Goal: Find specific page/section: Find specific page/section

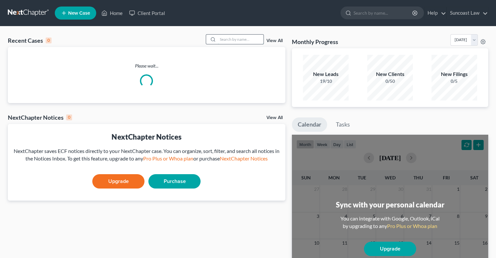
click at [232, 37] on input "search" at bounding box center [241, 39] width 46 height 9
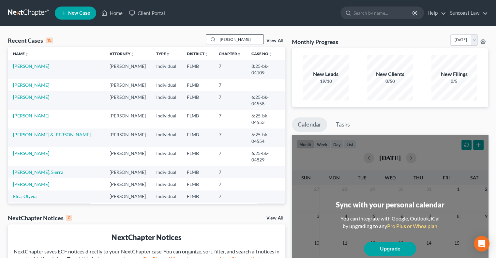
type input "[PERSON_NAME]"
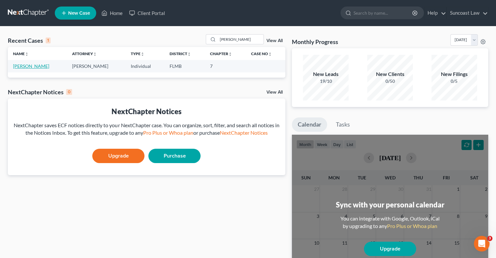
click at [31, 66] on link "[PERSON_NAME]" at bounding box center [31, 66] width 36 height 6
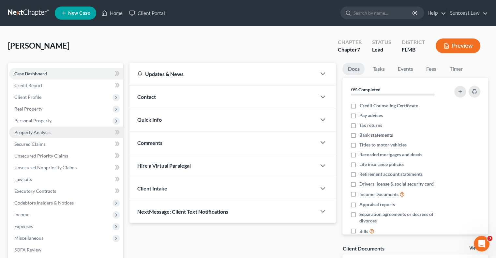
click at [50, 135] on link "Property Analysis" at bounding box center [66, 133] width 114 height 12
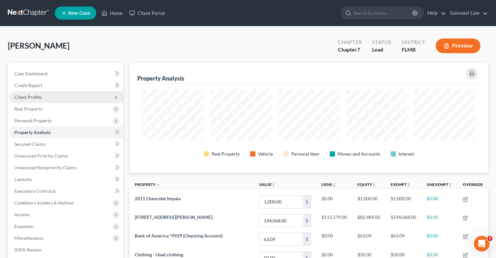
click at [43, 93] on span "Client Profile" at bounding box center [66, 97] width 114 height 12
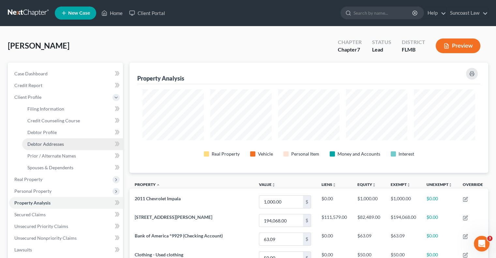
click at [63, 144] on span "Debtor Addresses" at bounding box center [45, 144] width 37 height 6
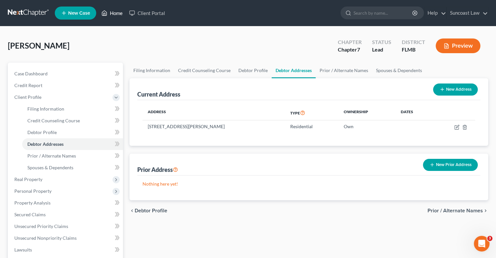
click at [112, 13] on link "Home" at bounding box center [112, 13] width 28 height 12
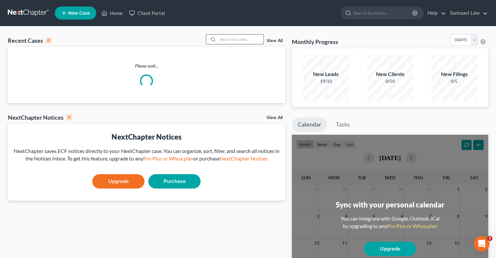
click at [222, 41] on input "search" at bounding box center [241, 39] width 46 height 9
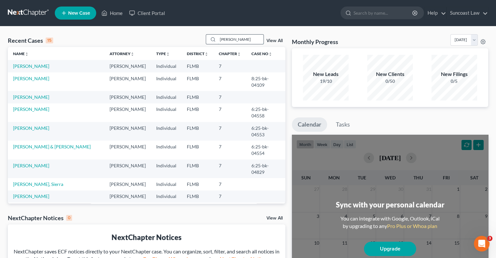
type input "[PERSON_NAME]"
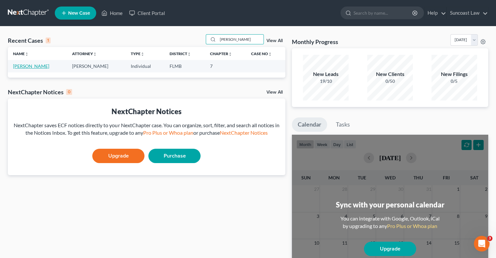
click at [33, 66] on link "[PERSON_NAME]" at bounding box center [31, 66] width 36 height 6
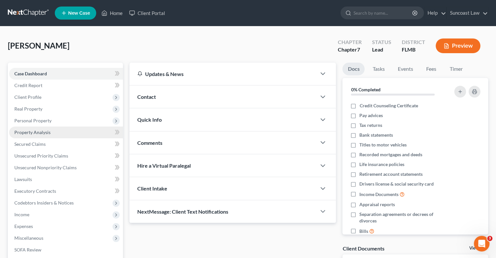
click at [43, 133] on span "Property Analysis" at bounding box center [32, 132] width 36 height 6
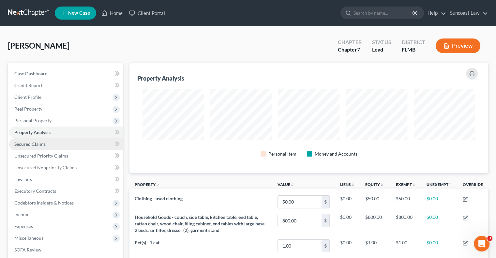
scroll to position [110, 358]
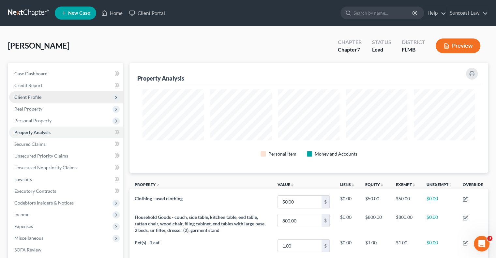
click at [33, 94] on span "Client Profile" at bounding box center [66, 97] width 114 height 12
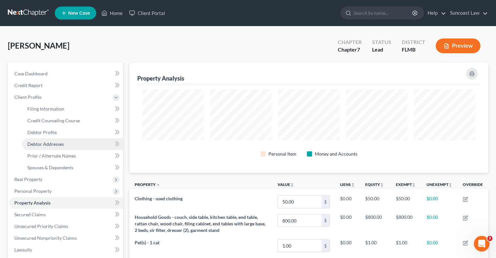
click at [64, 143] on link "Debtor Addresses" at bounding box center [72, 144] width 101 height 12
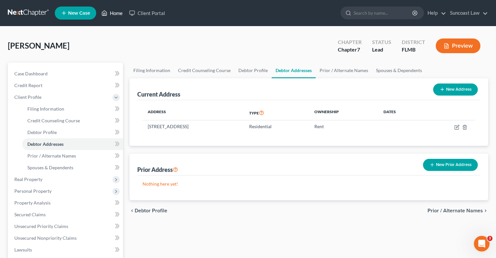
click at [115, 11] on link "Home" at bounding box center [112, 13] width 28 height 12
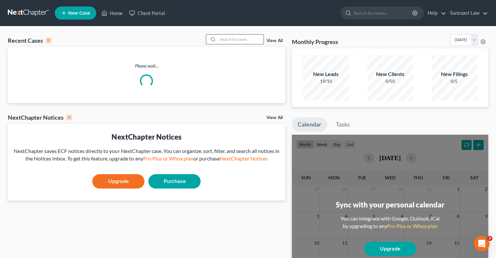
click at [229, 40] on input "search" at bounding box center [241, 39] width 46 height 9
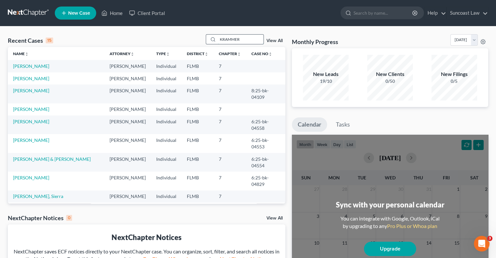
type input "KRAMMER"
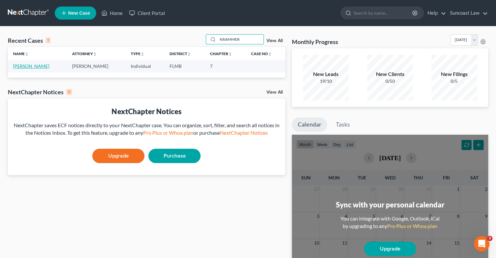
click at [44, 65] on link "[PERSON_NAME]" at bounding box center [31, 66] width 36 height 6
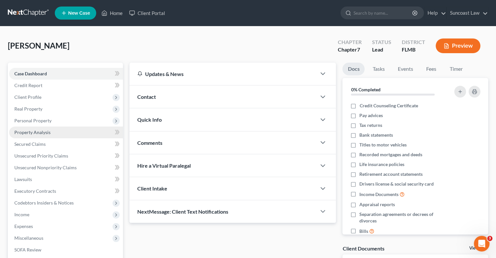
click at [32, 130] on span "Property Analysis" at bounding box center [32, 132] width 36 height 6
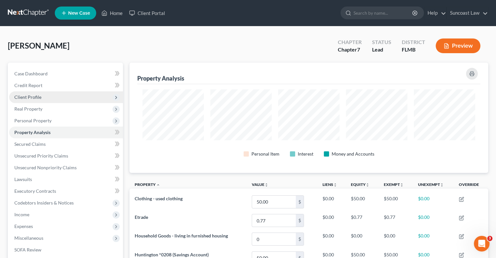
click at [44, 100] on span "Client Profile" at bounding box center [66, 97] width 114 height 12
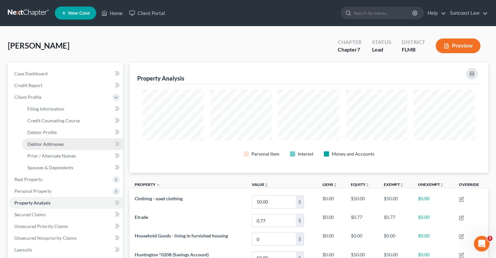
click at [64, 148] on link "Debtor Addresses" at bounding box center [72, 144] width 101 height 12
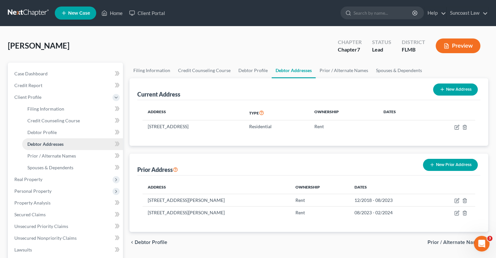
click at [64, 148] on link "Debtor Addresses" at bounding box center [72, 144] width 101 height 12
click at [116, 13] on link "Home" at bounding box center [112, 13] width 28 height 12
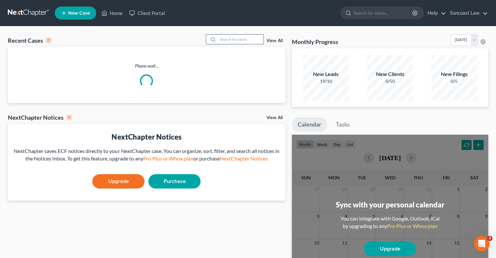
click at [244, 37] on input "search" at bounding box center [241, 39] width 46 height 9
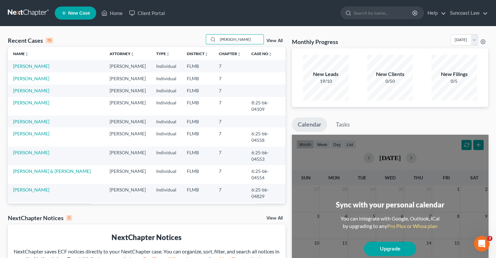
type input "[PERSON_NAME]"
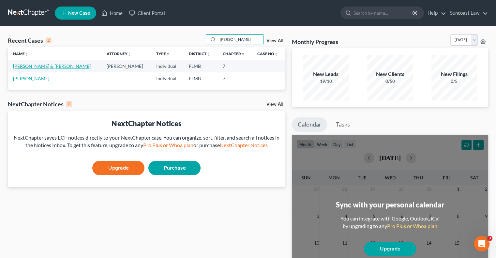
click at [31, 68] on link "[PERSON_NAME] & [PERSON_NAME]" at bounding box center [52, 66] width 78 height 6
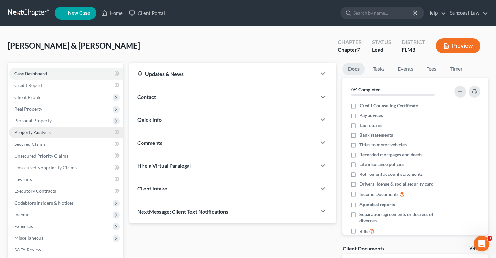
click at [44, 135] on link "Property Analysis" at bounding box center [66, 133] width 114 height 12
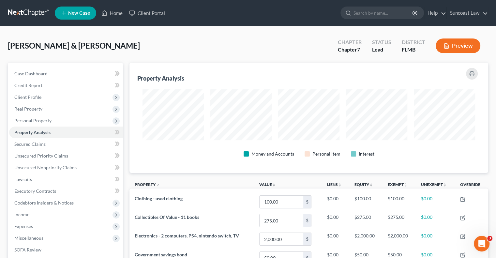
scroll to position [110, 358]
click at [29, 97] on span "Client Profile" at bounding box center [27, 97] width 27 height 6
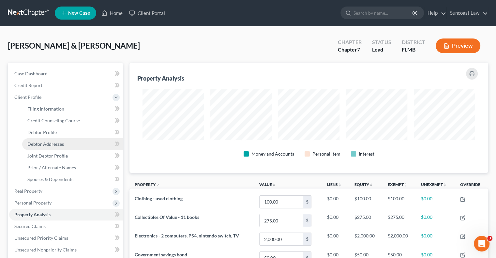
click at [56, 148] on link "Debtor Addresses" at bounding box center [72, 144] width 101 height 12
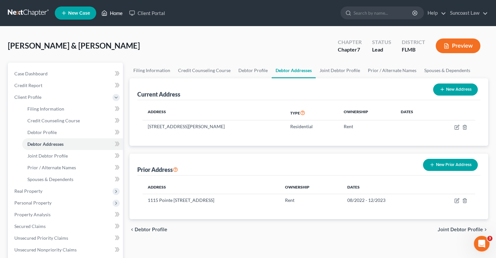
click at [120, 13] on link "Home" at bounding box center [112, 13] width 28 height 12
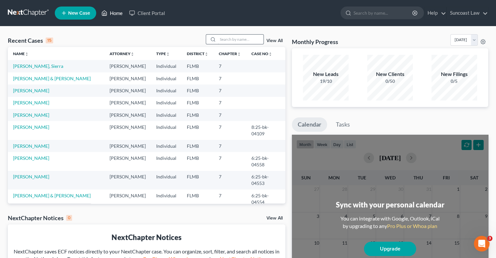
click at [98, 7] on link "Home" at bounding box center [112, 13] width 28 height 12
click at [251, 39] on input "search" at bounding box center [241, 39] width 46 height 9
type input "ELEA"
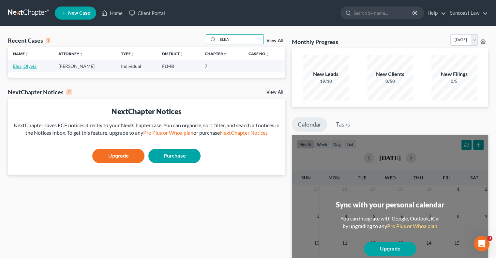
click at [33, 66] on link "Elea, Olyvia" at bounding box center [24, 66] width 23 height 6
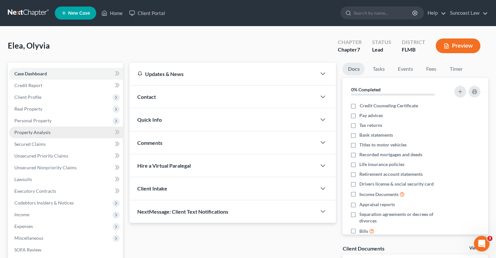
click at [40, 132] on span "Property Analysis" at bounding box center [32, 132] width 36 height 6
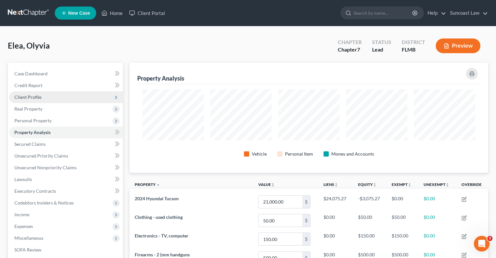
click at [38, 95] on span "Client Profile" at bounding box center [27, 97] width 27 height 6
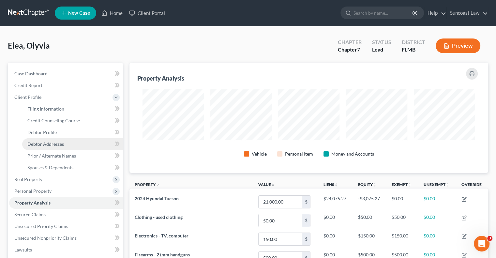
click at [52, 144] on span "Debtor Addresses" at bounding box center [45, 144] width 37 height 6
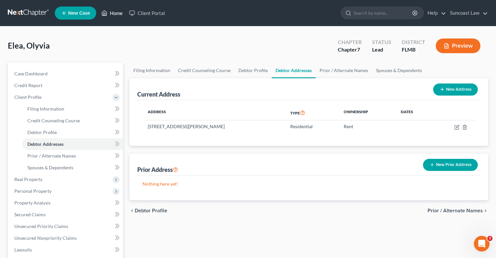
click at [114, 13] on link "Home" at bounding box center [112, 13] width 28 height 12
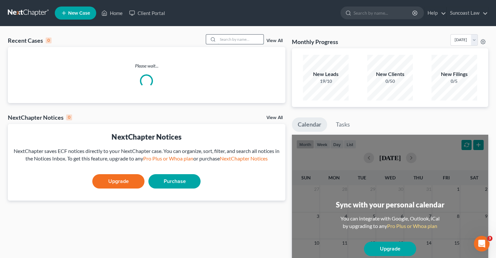
click at [218, 37] on input "search" at bounding box center [241, 39] width 46 height 9
type input "[PERSON_NAME]"
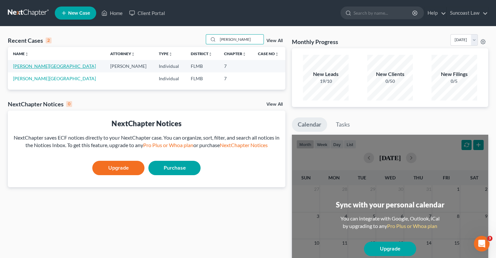
click at [35, 65] on link "[PERSON_NAME][GEOGRAPHIC_DATA]" at bounding box center [54, 66] width 83 height 6
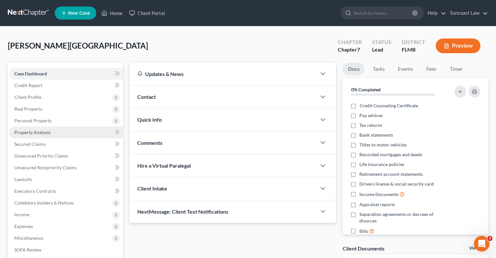
drag, startPoint x: 45, startPoint y: 133, endPoint x: 97, endPoint y: 132, distance: 51.2
click at [45, 133] on span "Property Analysis" at bounding box center [32, 132] width 36 height 6
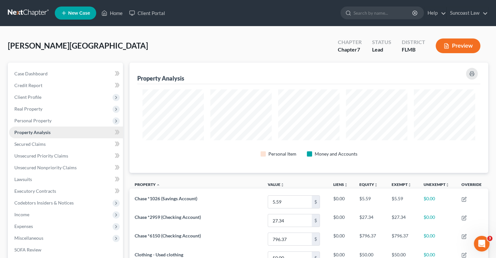
scroll to position [110, 358]
click at [33, 98] on span "Client Profile" at bounding box center [27, 97] width 27 height 6
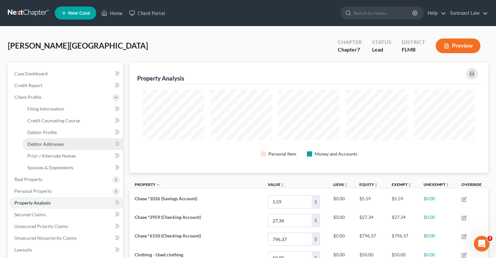
click at [53, 145] on span "Debtor Addresses" at bounding box center [45, 144] width 37 height 6
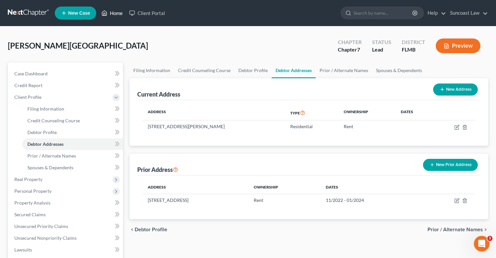
drag, startPoint x: 115, startPoint y: 13, endPoint x: 124, endPoint y: 18, distance: 10.4
click at [115, 13] on link "Home" at bounding box center [112, 13] width 28 height 12
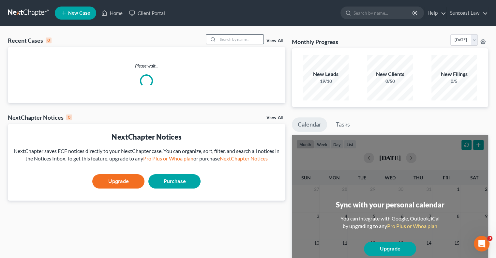
click at [235, 38] on input "search" at bounding box center [241, 39] width 46 height 9
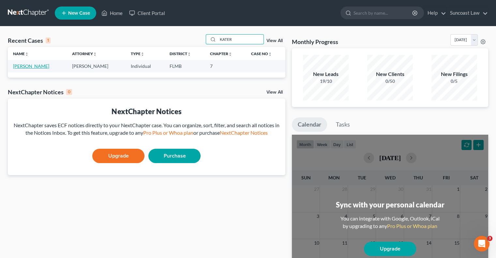
type input "KATER"
click at [32, 66] on link "[PERSON_NAME]" at bounding box center [31, 66] width 36 height 6
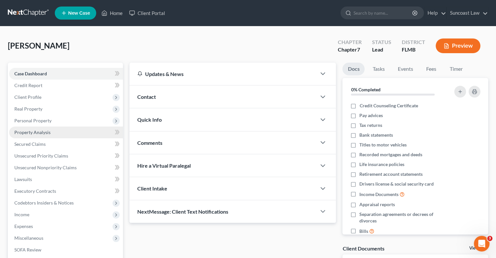
click at [45, 136] on link "Property Analysis" at bounding box center [66, 133] width 114 height 12
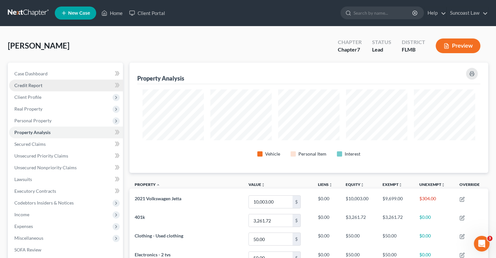
click at [33, 90] on link "Credit Report" at bounding box center [66, 86] width 114 height 12
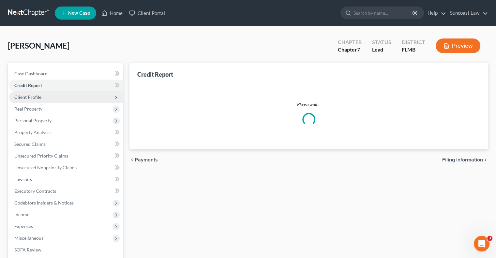
click at [36, 100] on span "Client Profile" at bounding box center [66, 97] width 114 height 12
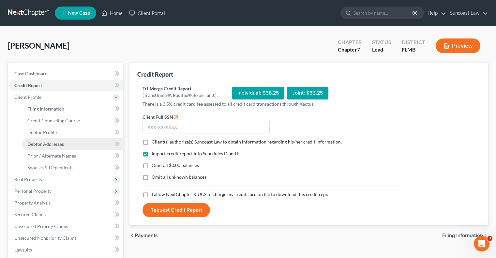
click at [57, 146] on span "Debtor Addresses" at bounding box center [45, 144] width 37 height 6
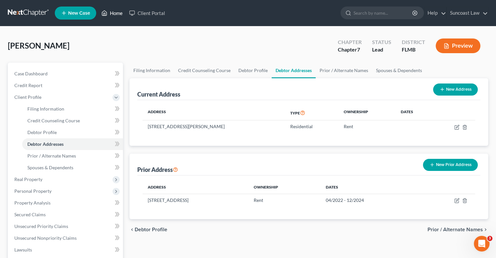
click at [119, 12] on link "Home" at bounding box center [112, 13] width 28 height 12
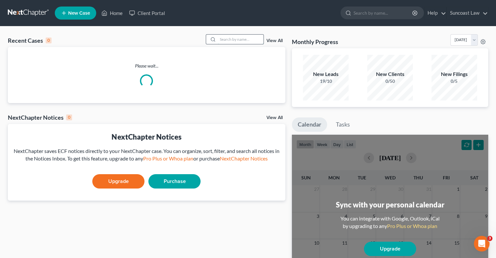
click at [242, 36] on input "search" at bounding box center [241, 39] width 46 height 9
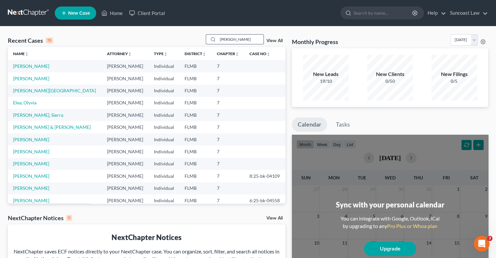
type input "[PERSON_NAME]"
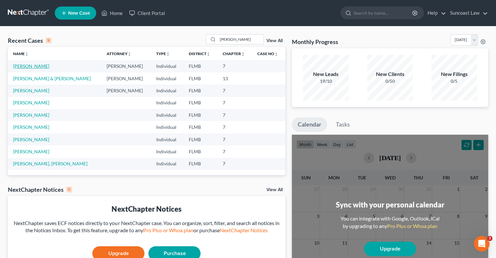
click at [34, 64] on link "[PERSON_NAME]" at bounding box center [31, 66] width 36 height 6
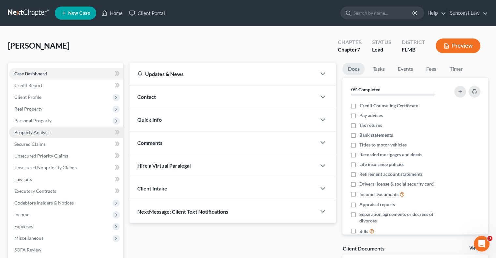
click at [49, 135] on link "Property Analysis" at bounding box center [66, 133] width 114 height 12
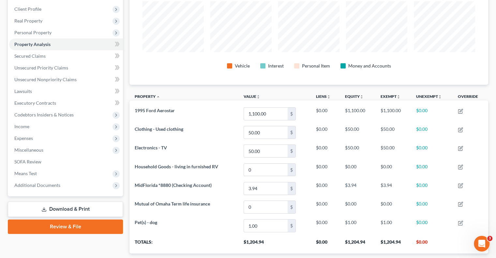
scroll to position [326024, 325776]
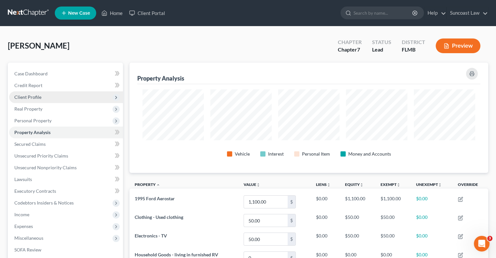
click at [30, 98] on span "Client Profile" at bounding box center [27, 97] width 27 height 6
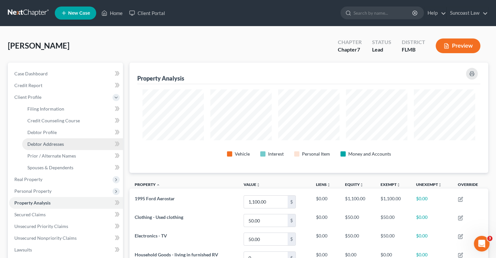
click at [56, 143] on span "Debtor Addresses" at bounding box center [45, 144] width 37 height 6
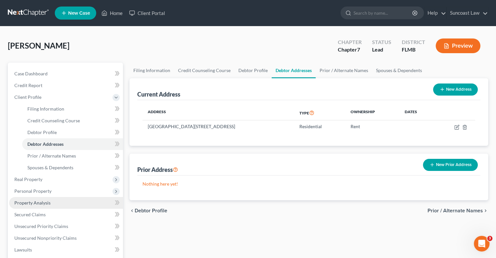
click at [43, 204] on span "Property Analysis" at bounding box center [32, 203] width 36 height 6
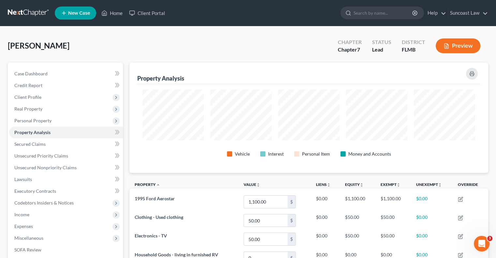
scroll to position [110, 358]
click at [30, 97] on span "Client Profile" at bounding box center [27, 97] width 27 height 6
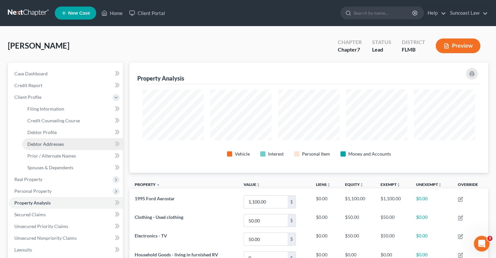
click at [58, 144] on span "Debtor Addresses" at bounding box center [45, 144] width 37 height 6
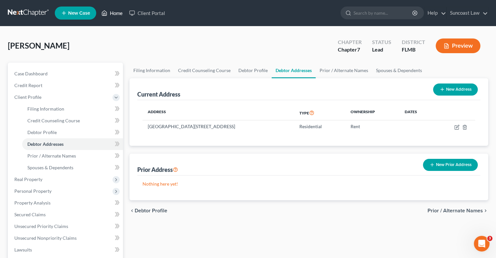
click at [115, 15] on link "Home" at bounding box center [112, 13] width 28 height 12
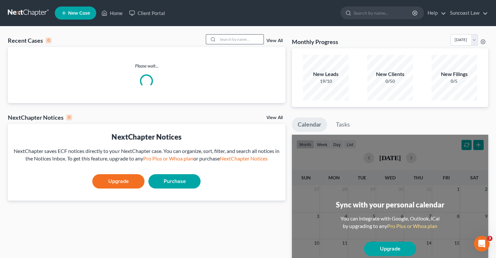
drag, startPoint x: 225, startPoint y: 40, endPoint x: 225, endPoint y: 36, distance: 4.6
click at [225, 39] on input "search" at bounding box center [241, 39] width 46 height 9
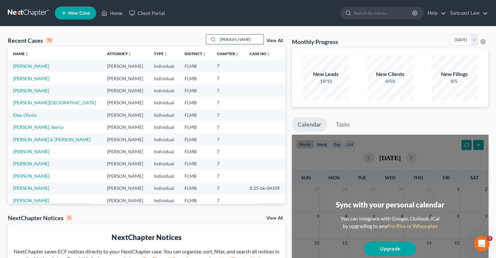
type input "[PERSON_NAME]"
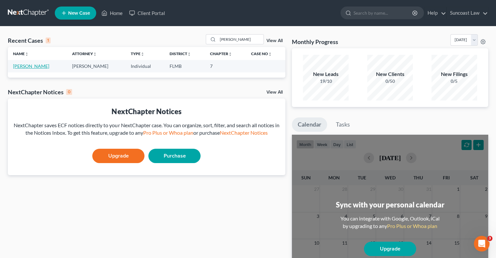
click at [35, 68] on link "[PERSON_NAME]" at bounding box center [31, 66] width 36 height 6
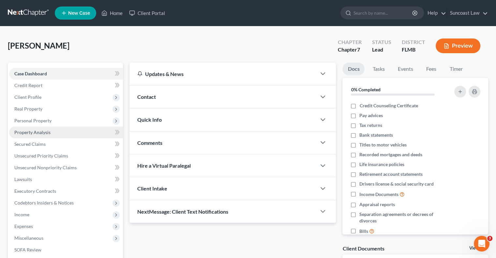
click at [44, 131] on span "Property Analysis" at bounding box center [32, 132] width 36 height 6
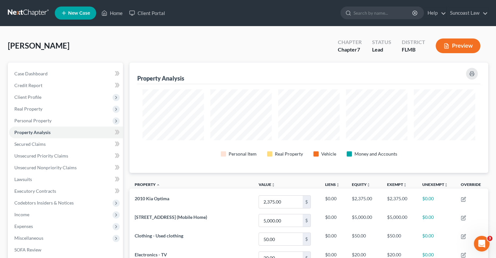
scroll to position [110, 358]
click at [40, 97] on span "Client Profile" at bounding box center [27, 97] width 27 height 6
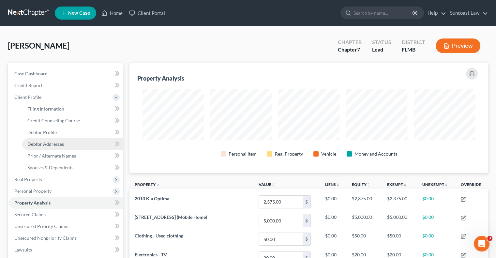
click at [64, 144] on link "Debtor Addresses" at bounding box center [72, 144] width 101 height 12
